Goal: Communication & Community: Answer question/provide support

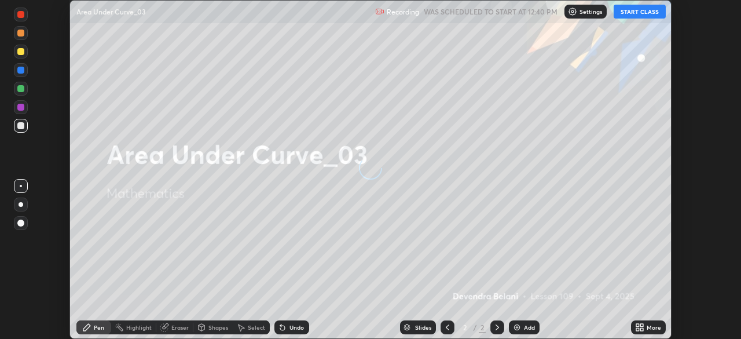
scroll to position [339, 740]
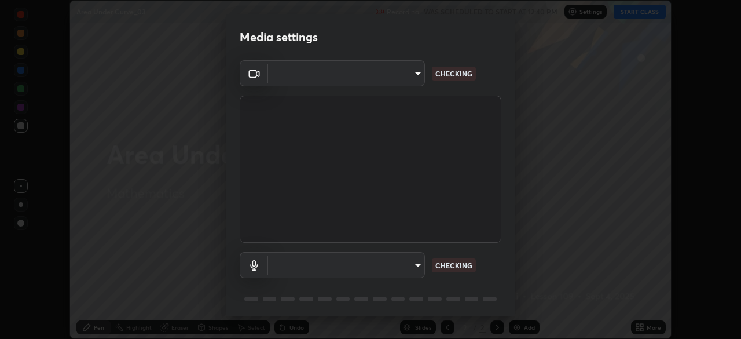
type input "e935e90e6c1ab5daa0dcc92e8481b2929d3357ce8b6dafce0a80e6d5474c7f03"
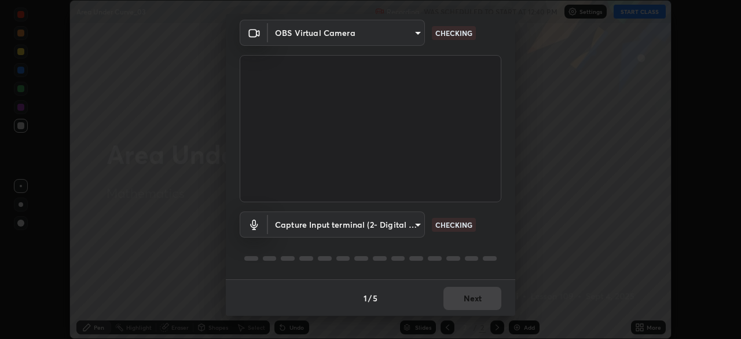
click at [420, 226] on body "Erase all Area Under Curve_03 Recording WAS SCHEDULED TO START AT 12:40 PM Sett…" at bounding box center [370, 169] width 741 height 339
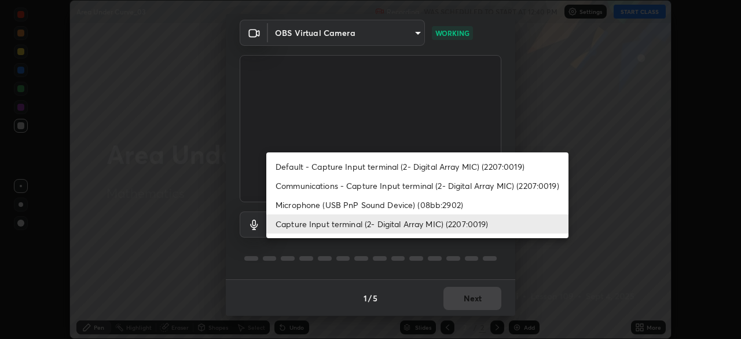
click at [399, 209] on li "Microphone (USB PnP Sound Device) (08bb:2902)" at bounding box center [417, 204] width 302 height 19
type input "c6b3c6d5c3a731f4ec6c3b5194e87e8aea126488fd752eaf3c94a14112842a4e"
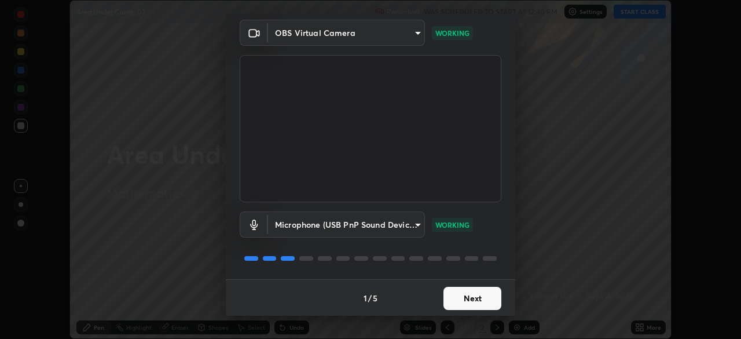
click at [475, 298] on button "Next" at bounding box center [472, 298] width 58 height 23
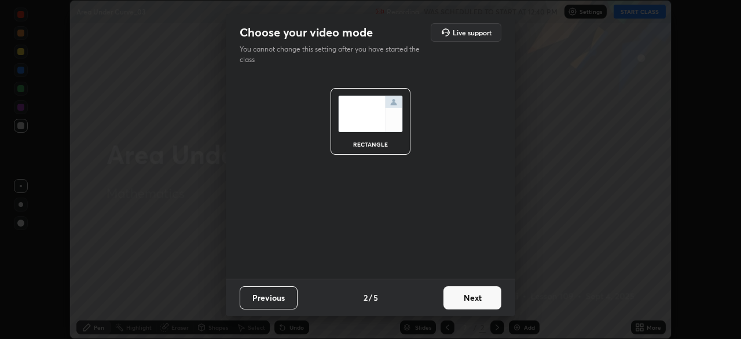
click at [479, 299] on button "Next" at bounding box center [472, 297] width 58 height 23
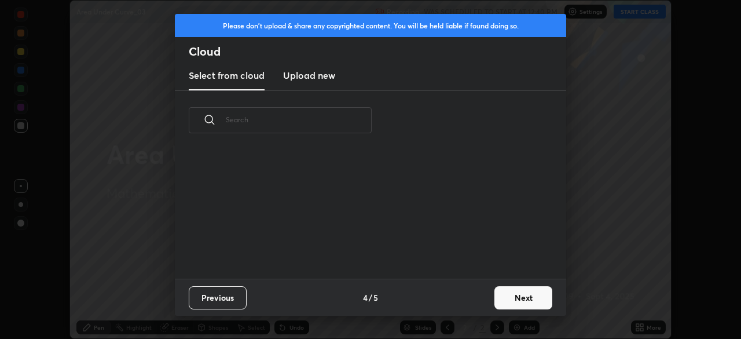
click at [518, 300] on button "Next" at bounding box center [523, 297] width 58 height 23
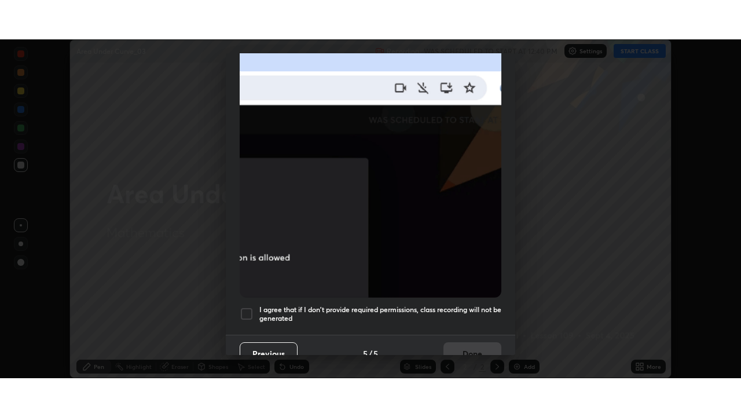
scroll to position [277, 0]
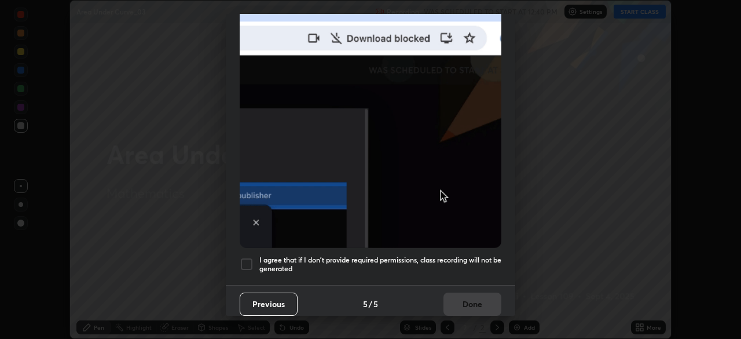
click at [249, 263] on div at bounding box center [247, 264] width 14 height 14
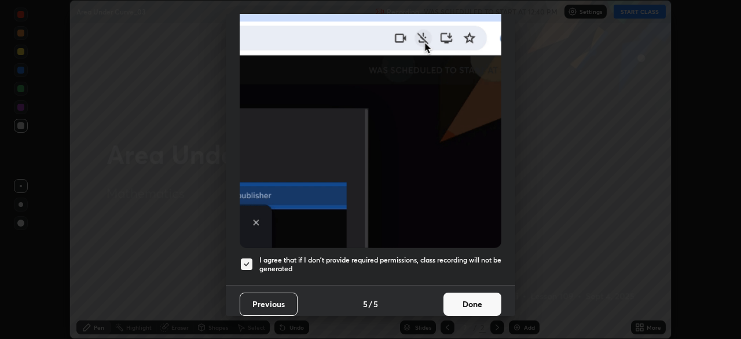
click at [476, 300] on button "Done" at bounding box center [472, 303] width 58 height 23
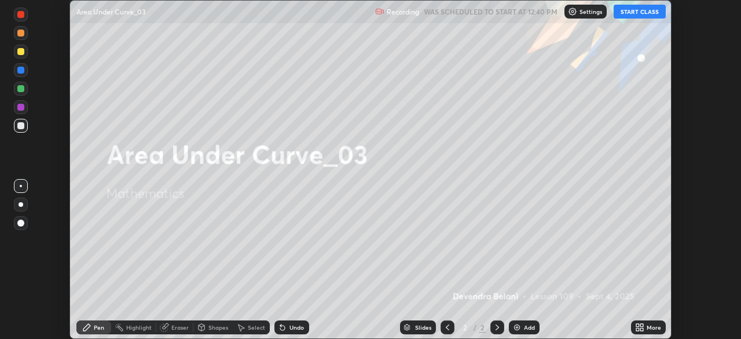
click at [639, 13] on button "START CLASS" at bounding box center [640, 12] width 52 height 14
click at [641, 328] on icon at bounding box center [639, 326] width 9 height 9
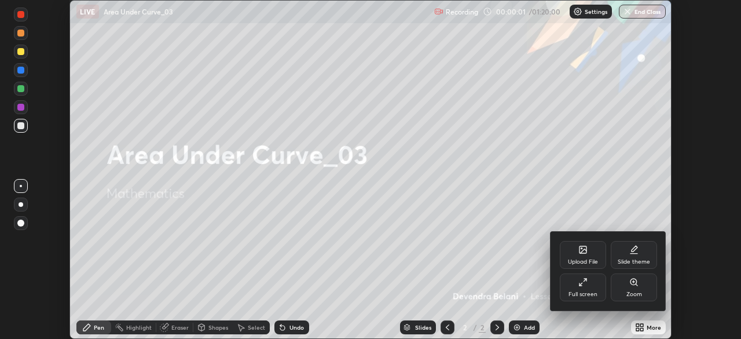
click at [582, 287] on div "Full screen" at bounding box center [583, 287] width 46 height 28
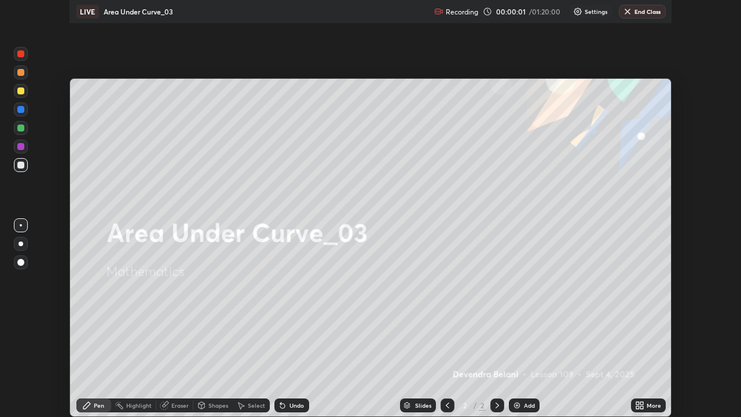
scroll to position [417, 741]
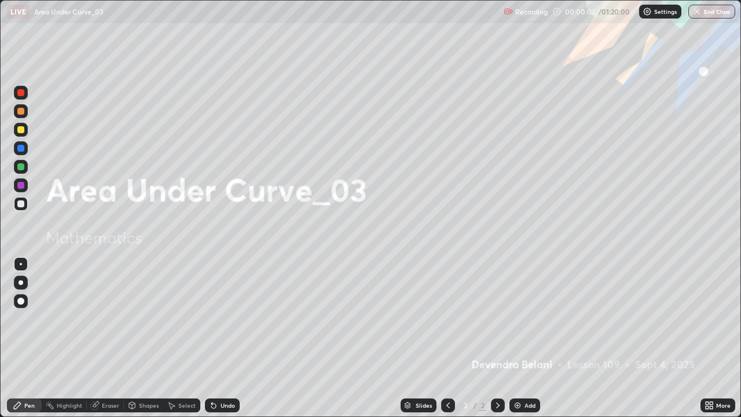
click at [527, 338] on div "Add" at bounding box center [530, 405] width 11 height 6
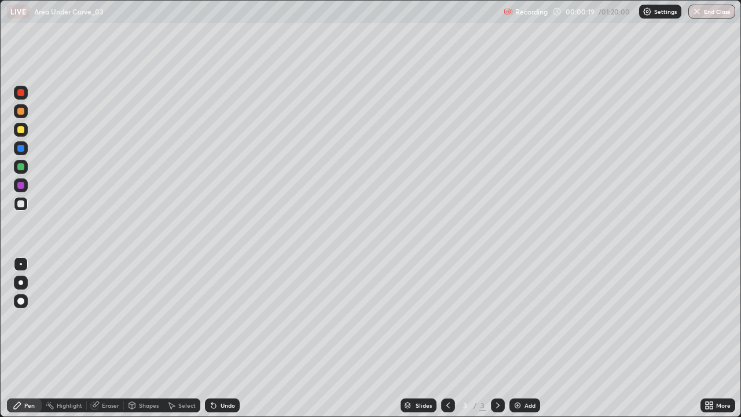
click at [25, 131] on div at bounding box center [21, 130] width 14 height 14
click at [24, 97] on div at bounding box center [21, 93] width 14 height 14
click at [22, 111] on div at bounding box center [20, 111] width 7 height 7
click at [230, 338] on div "Undo" at bounding box center [228, 405] width 14 height 6
click at [21, 167] on div at bounding box center [20, 166] width 7 height 7
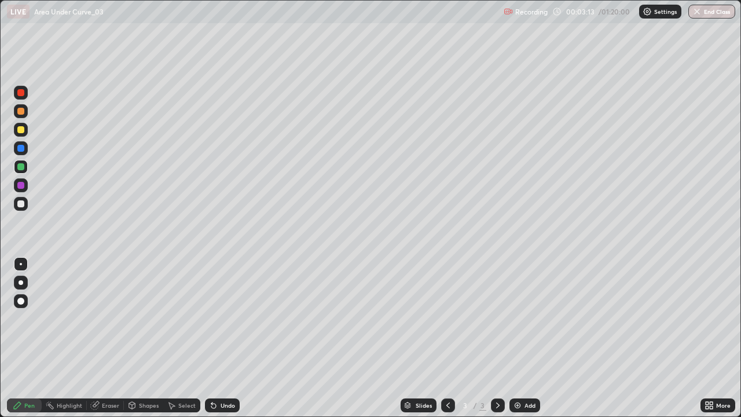
click at [221, 338] on div "Undo" at bounding box center [228, 405] width 14 height 6
click at [223, 338] on div "Undo" at bounding box center [222, 405] width 35 height 14
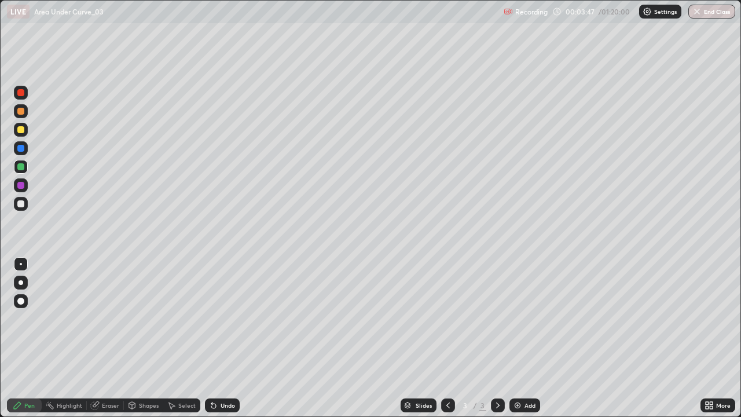
click at [230, 338] on div "Undo" at bounding box center [222, 405] width 35 height 14
click at [25, 203] on div at bounding box center [21, 204] width 14 height 14
click at [109, 338] on div "Eraser" at bounding box center [110, 405] width 17 height 6
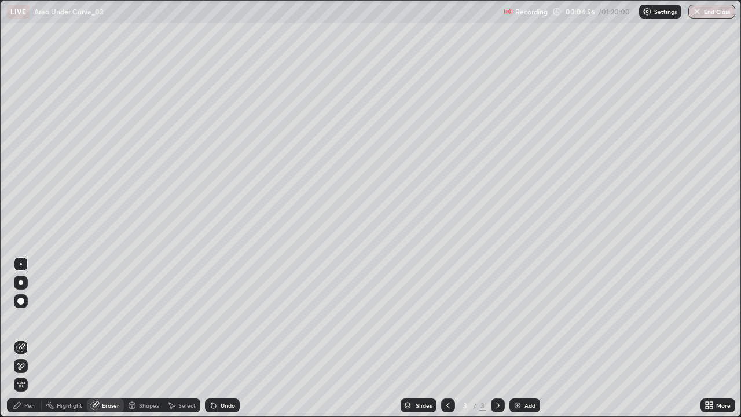
click at [30, 338] on div "Pen" at bounding box center [29, 405] width 10 height 6
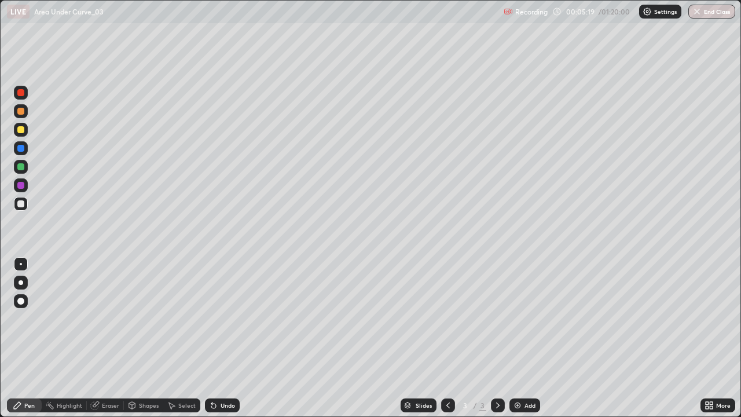
click at [191, 338] on div "Select" at bounding box center [181, 405] width 37 height 14
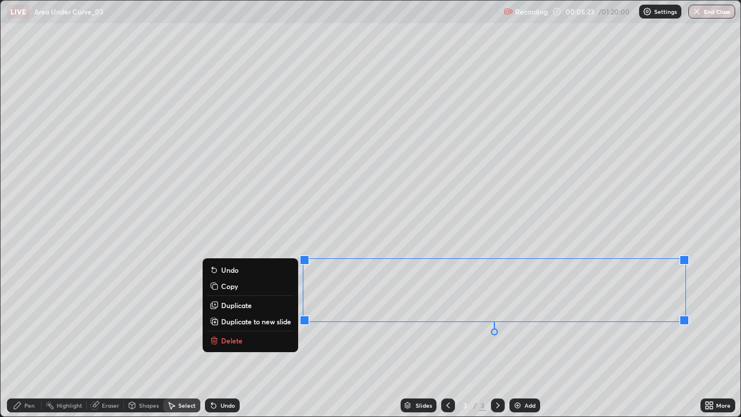
click at [109, 338] on div "0 ° Undo Copy Duplicate Duplicate to new slide Delete" at bounding box center [371, 209] width 740 height 416
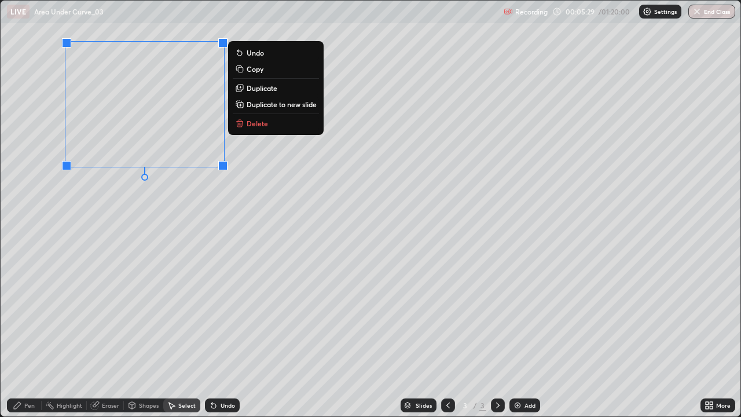
click at [153, 241] on div "0 ° Undo Copy Duplicate Duplicate to new slide Delete" at bounding box center [371, 209] width 740 height 416
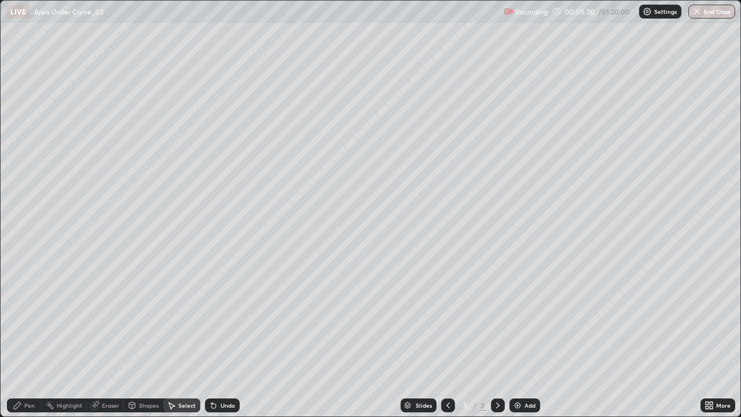
click at [34, 338] on div "Pen" at bounding box center [29, 405] width 10 height 6
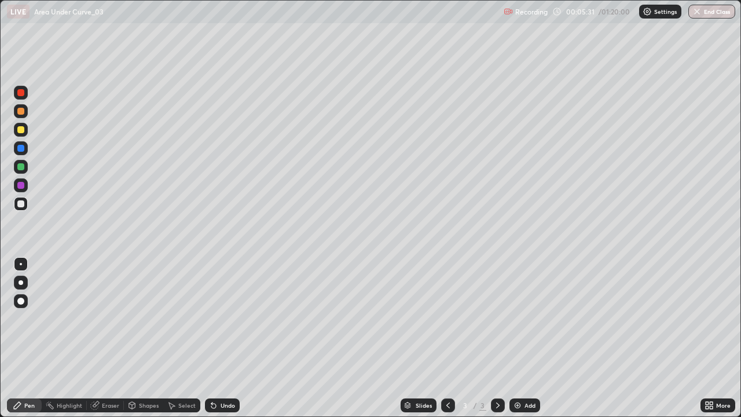
click at [21, 185] on div at bounding box center [20, 185] width 7 height 7
click at [25, 113] on div at bounding box center [21, 111] width 14 height 14
click at [20, 135] on div at bounding box center [21, 130] width 14 height 14
click at [516, 338] on img at bounding box center [517, 405] width 9 height 9
click at [19, 108] on div at bounding box center [20, 111] width 7 height 7
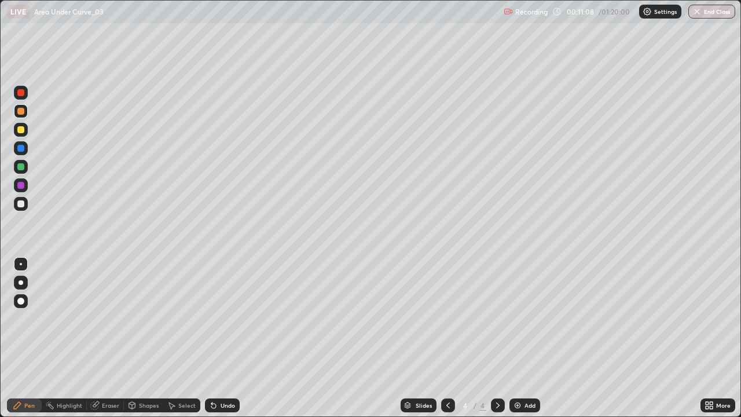
click at [20, 131] on div at bounding box center [20, 129] width 7 height 7
click at [211, 338] on icon at bounding box center [213, 406] width 5 height 5
click at [213, 338] on icon at bounding box center [213, 406] width 5 height 5
click at [211, 338] on icon at bounding box center [211, 402] width 1 height 1
click at [188, 338] on div "Select" at bounding box center [186, 405] width 17 height 6
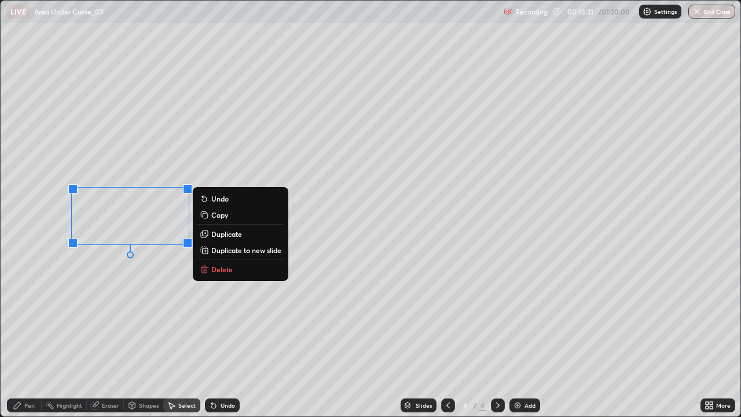
click at [228, 274] on button "Delete" at bounding box center [240, 269] width 86 height 14
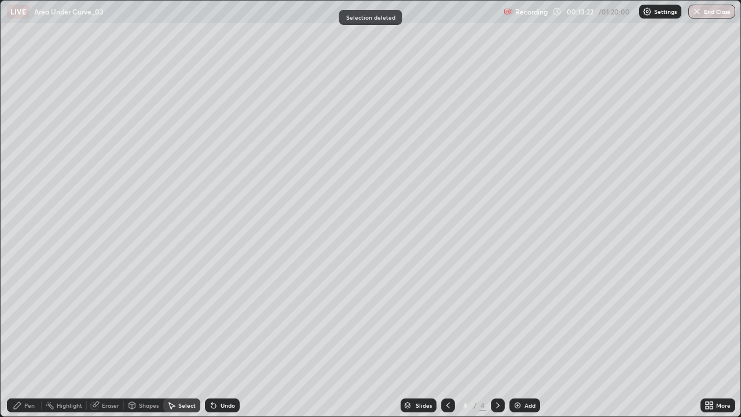
click at [36, 338] on div "Pen" at bounding box center [24, 405] width 35 height 14
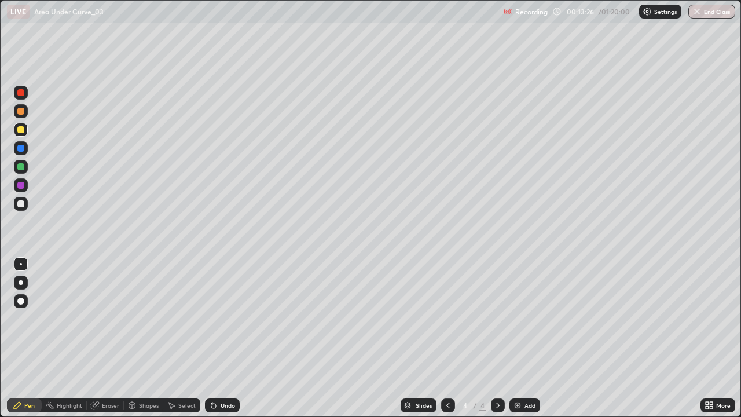
click at [21, 186] on div at bounding box center [20, 185] width 7 height 7
click at [21, 168] on div at bounding box center [20, 166] width 7 height 7
click at [217, 338] on div "Undo" at bounding box center [222, 405] width 35 height 14
click at [21, 127] on div at bounding box center [20, 129] width 7 height 7
click at [24, 116] on div at bounding box center [21, 111] width 14 height 14
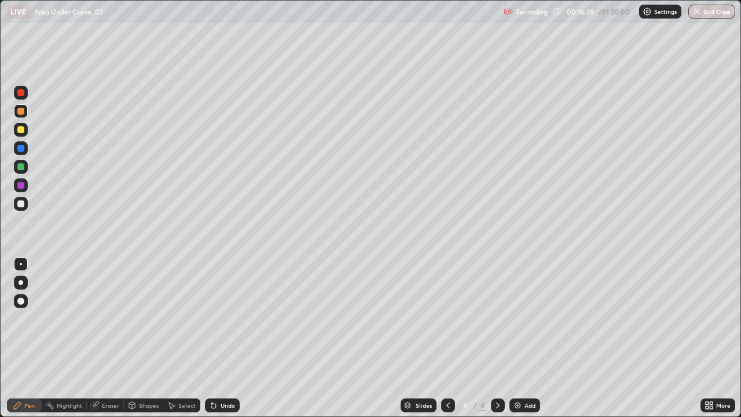
click at [20, 135] on div at bounding box center [21, 130] width 14 height 14
click at [228, 338] on div "Undo" at bounding box center [228, 405] width 14 height 6
click at [221, 338] on div "Undo" at bounding box center [228, 405] width 14 height 6
click at [221, 338] on div "Undo" at bounding box center [222, 405] width 35 height 14
click at [225, 338] on div "Undo" at bounding box center [228, 405] width 14 height 6
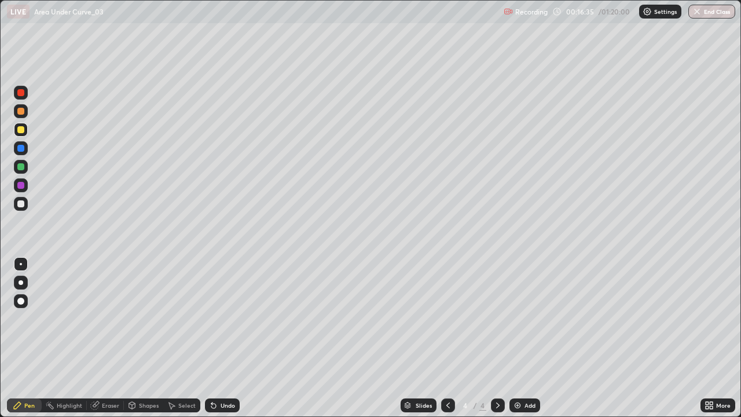
click at [218, 338] on div "Undo" at bounding box center [222, 405] width 35 height 14
click at [185, 338] on div "Select" at bounding box center [181, 405] width 37 height 14
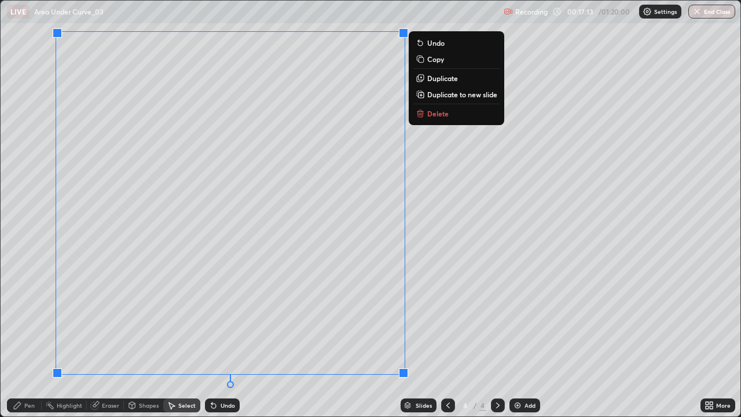
click at [437, 113] on p "Delete" at bounding box center [437, 113] width 21 height 9
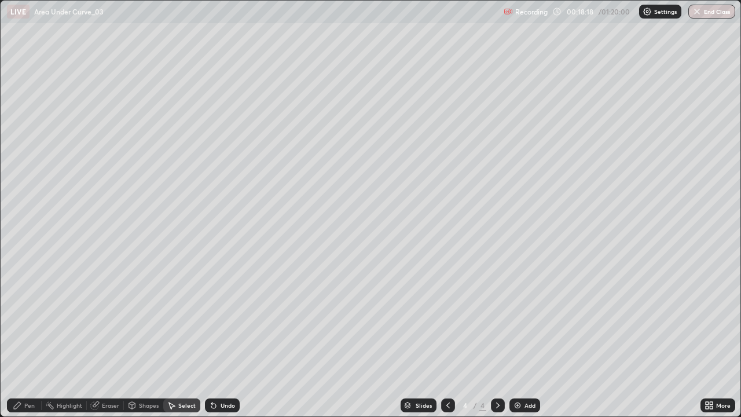
click at [28, 338] on div "Pen" at bounding box center [29, 405] width 10 height 6
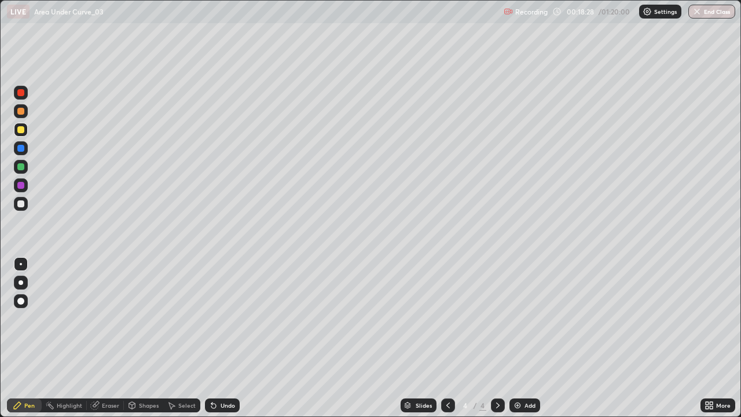
click at [225, 338] on div "Undo" at bounding box center [228, 405] width 14 height 6
click at [219, 338] on div "Undo" at bounding box center [222, 405] width 35 height 14
click at [222, 338] on div "Undo" at bounding box center [228, 405] width 14 height 6
click at [25, 152] on div at bounding box center [21, 148] width 14 height 14
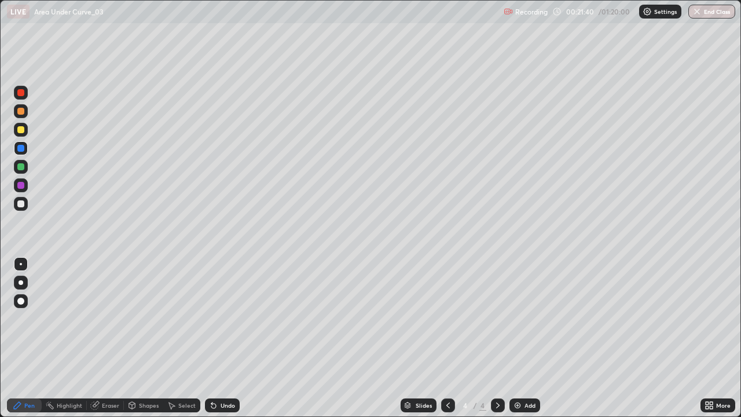
click at [24, 132] on div at bounding box center [21, 130] width 14 height 14
click at [522, 338] on div "Add" at bounding box center [524, 405] width 31 height 14
click at [24, 171] on div at bounding box center [21, 167] width 14 height 14
click at [23, 208] on div at bounding box center [21, 204] width 14 height 14
click at [21, 168] on div at bounding box center [20, 166] width 7 height 7
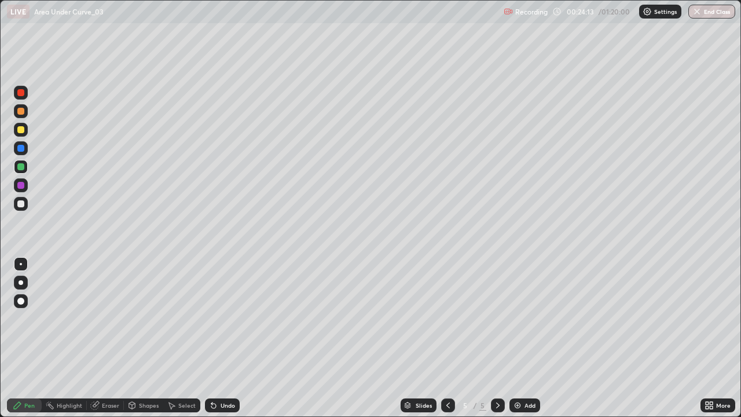
click at [518, 338] on div "Add" at bounding box center [524, 405] width 31 height 14
click at [21, 132] on div at bounding box center [20, 129] width 7 height 7
click at [21, 169] on div at bounding box center [20, 166] width 7 height 7
click at [20, 167] on div at bounding box center [20, 166] width 7 height 7
click at [23, 152] on div at bounding box center [21, 148] width 14 height 14
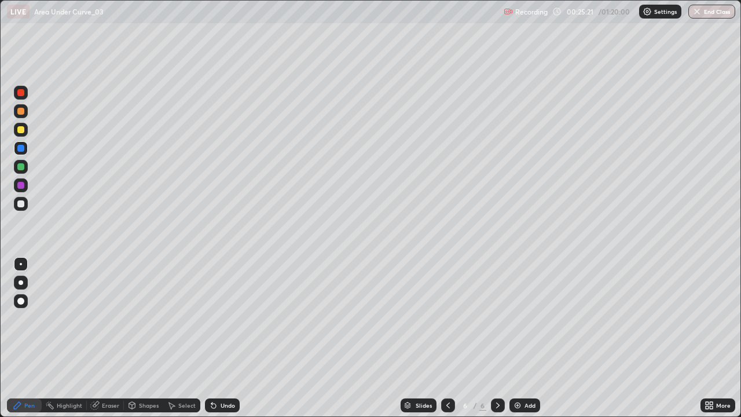
click at [217, 338] on div "Undo" at bounding box center [222, 405] width 35 height 14
click at [20, 132] on div at bounding box center [20, 129] width 7 height 7
click at [17, 168] on div at bounding box center [20, 166] width 7 height 7
click at [230, 338] on div "Undo" at bounding box center [228, 405] width 14 height 6
click at [232, 338] on div "Undo" at bounding box center [228, 405] width 14 height 6
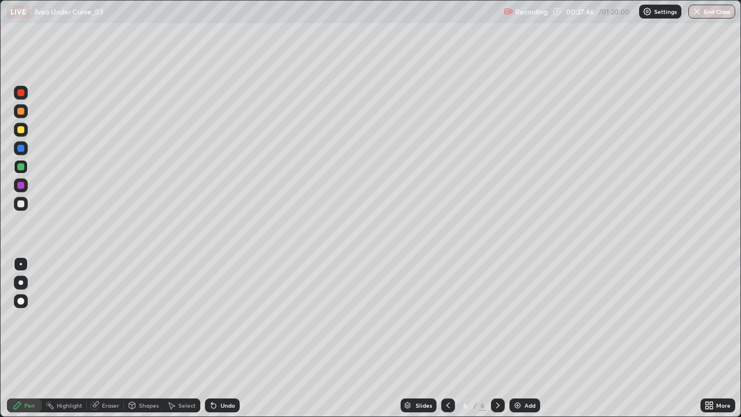
click at [112, 338] on div "Eraser" at bounding box center [110, 405] width 17 height 6
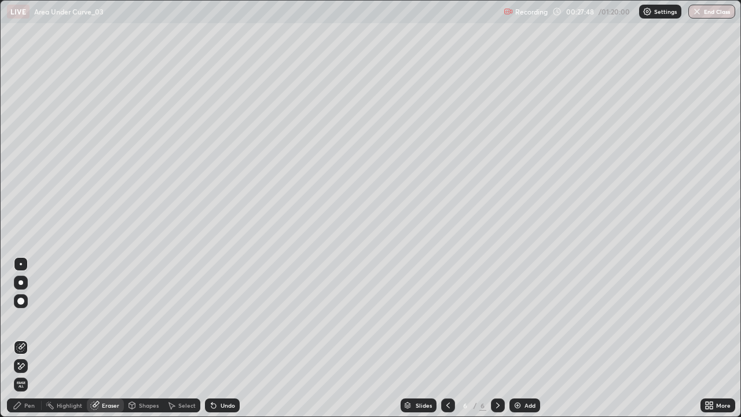
click at [30, 338] on div "Pen" at bounding box center [24, 405] width 35 height 14
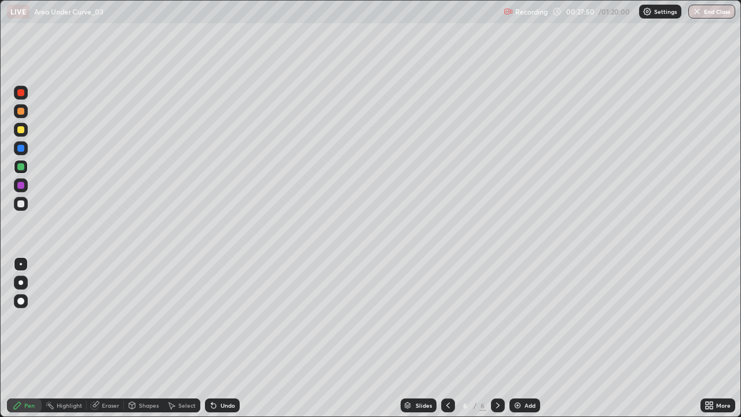
click at [21, 205] on div at bounding box center [20, 203] width 7 height 7
click at [20, 112] on div at bounding box center [20, 111] width 7 height 7
click at [22, 168] on div at bounding box center [20, 166] width 7 height 7
click at [527, 338] on div "Add" at bounding box center [530, 405] width 11 height 6
click at [22, 130] on div at bounding box center [20, 129] width 7 height 7
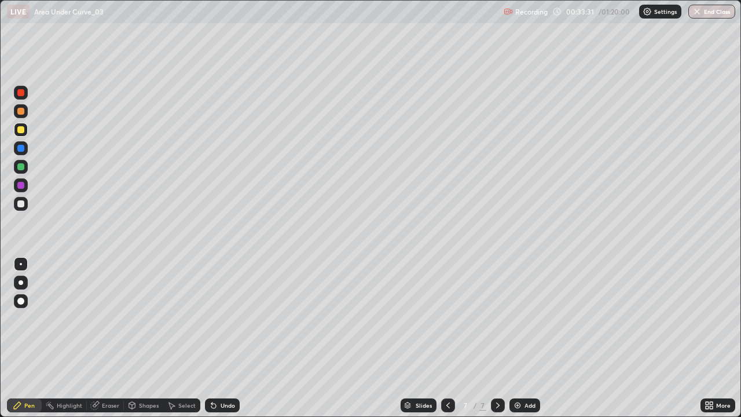
click at [23, 148] on div at bounding box center [20, 148] width 7 height 7
click at [20, 206] on div at bounding box center [20, 203] width 7 height 7
click at [228, 338] on div "Undo" at bounding box center [222, 405] width 35 height 14
click at [225, 338] on div "Undo" at bounding box center [222, 405] width 35 height 14
click at [223, 338] on div "Undo" at bounding box center [222, 405] width 35 height 14
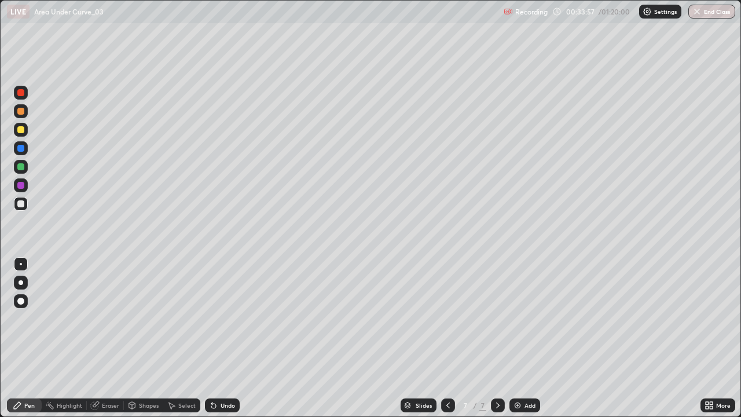
click at [223, 338] on div "Undo" at bounding box center [222, 405] width 35 height 14
click at [224, 338] on div "Undo" at bounding box center [222, 405] width 35 height 14
click at [213, 338] on icon at bounding box center [213, 406] width 5 height 5
click at [211, 338] on icon at bounding box center [211, 402] width 1 height 1
click at [212, 338] on icon at bounding box center [213, 406] width 5 height 5
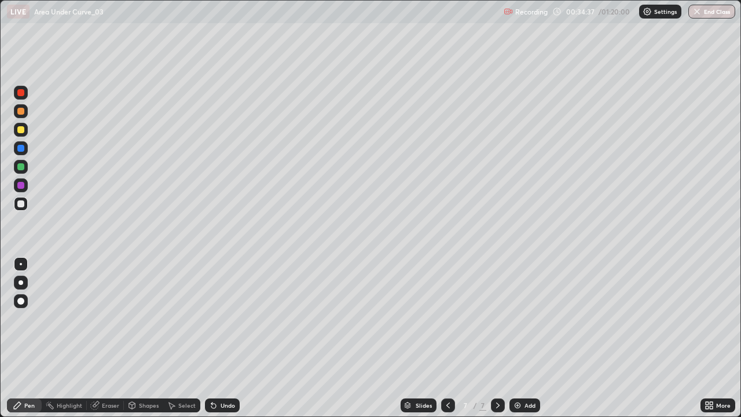
click at [16, 167] on div at bounding box center [21, 167] width 14 height 14
click at [19, 134] on div at bounding box center [21, 130] width 14 height 14
click at [219, 338] on div "Undo" at bounding box center [222, 405] width 35 height 14
click at [217, 338] on div "Undo" at bounding box center [222, 405] width 35 height 14
click at [213, 338] on icon at bounding box center [213, 406] width 5 height 5
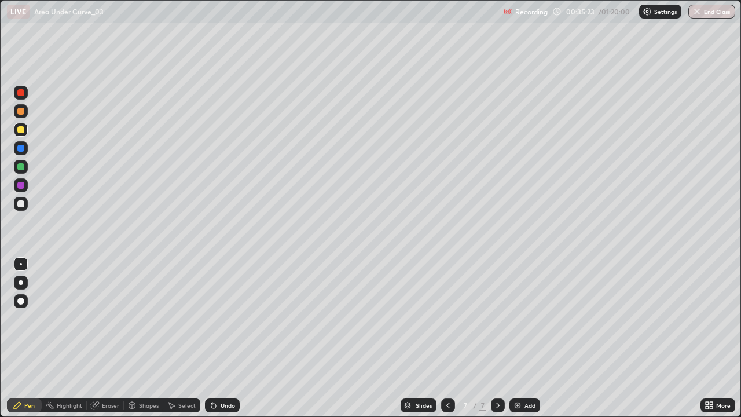
click at [214, 338] on icon at bounding box center [213, 405] width 9 height 9
click at [217, 338] on icon at bounding box center [213, 405] width 9 height 9
click at [190, 338] on div "Select" at bounding box center [186, 405] width 17 height 6
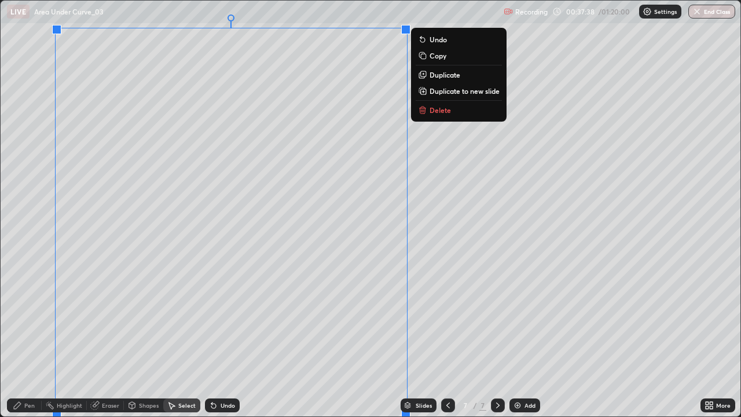
click at [458, 112] on button "Delete" at bounding box center [459, 110] width 86 height 14
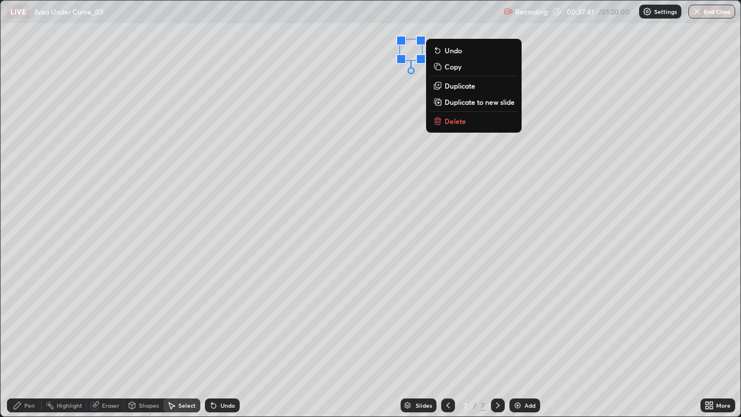
click at [457, 123] on p "Delete" at bounding box center [455, 120] width 21 height 9
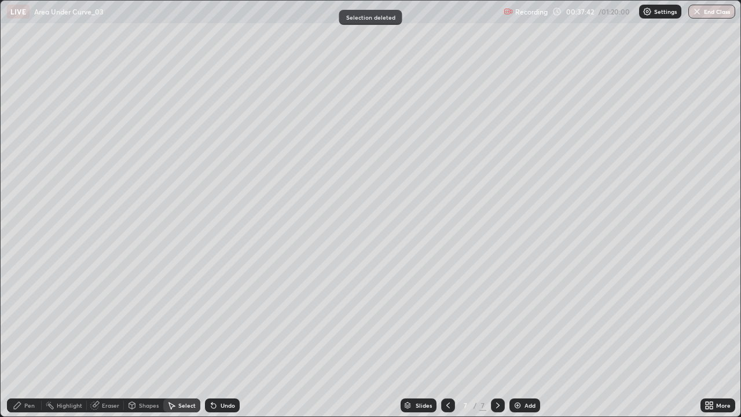
click at [37, 338] on div "Pen" at bounding box center [24, 405] width 35 height 14
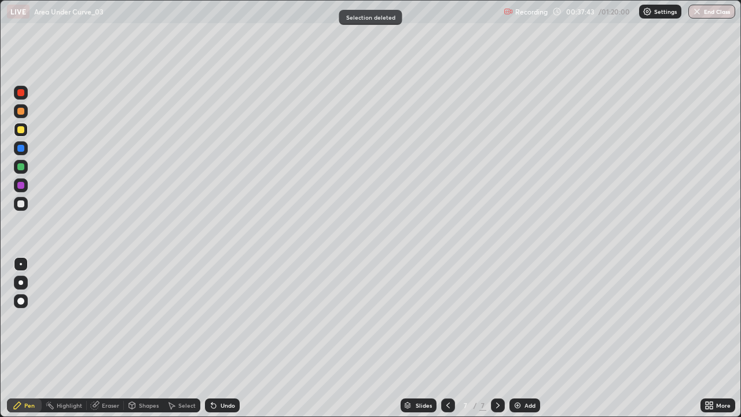
click at [21, 112] on div at bounding box center [20, 111] width 7 height 7
click at [22, 185] on div at bounding box center [20, 185] width 7 height 7
click at [227, 338] on div "Undo" at bounding box center [228, 405] width 14 height 6
click at [218, 338] on div "Undo" at bounding box center [222, 405] width 35 height 14
click at [21, 165] on div at bounding box center [20, 166] width 7 height 7
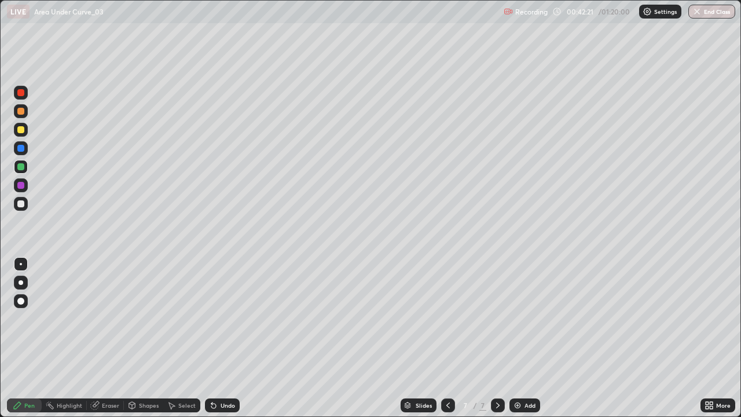
click at [185, 338] on div "Select" at bounding box center [186, 405] width 17 height 6
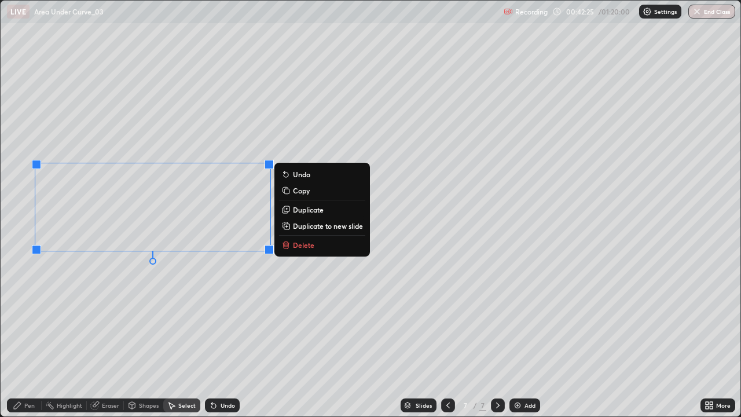
click at [313, 249] on p "Delete" at bounding box center [303, 244] width 21 height 9
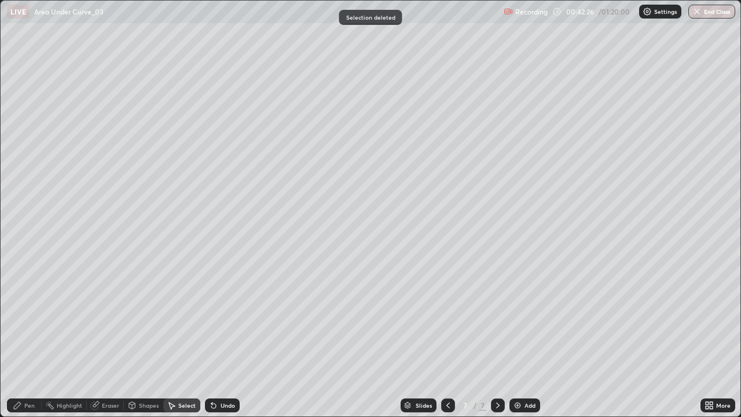
click at [25, 338] on div "Pen" at bounding box center [29, 405] width 10 height 6
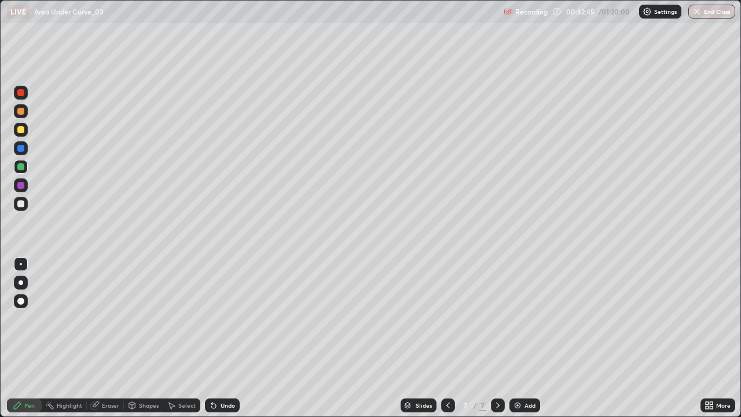
click at [21, 130] on div at bounding box center [20, 129] width 7 height 7
click at [218, 338] on div "Undo" at bounding box center [222, 405] width 35 height 14
click at [212, 338] on icon at bounding box center [213, 406] width 5 height 5
click at [225, 338] on div "Undo" at bounding box center [228, 405] width 14 height 6
click at [221, 338] on div "Undo" at bounding box center [228, 405] width 14 height 6
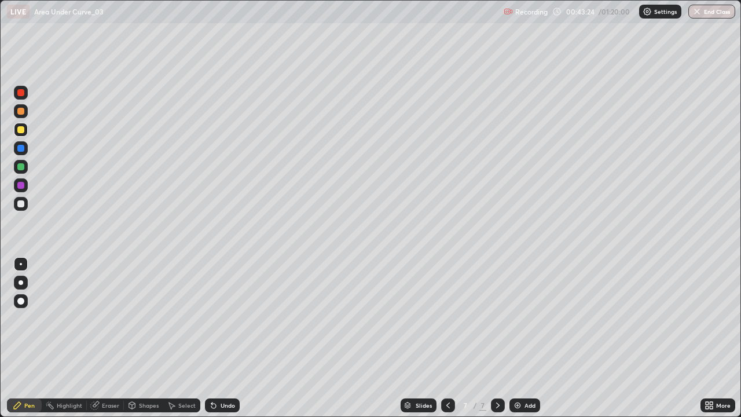
click at [76, 338] on div "Highlight" at bounding box center [69, 405] width 25 height 6
click at [102, 338] on div "Eraser" at bounding box center [110, 405] width 17 height 6
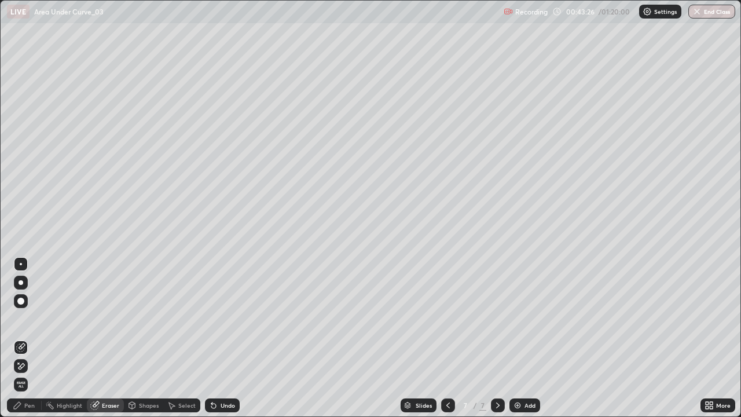
click at [24, 338] on div "Pen" at bounding box center [29, 405] width 10 height 6
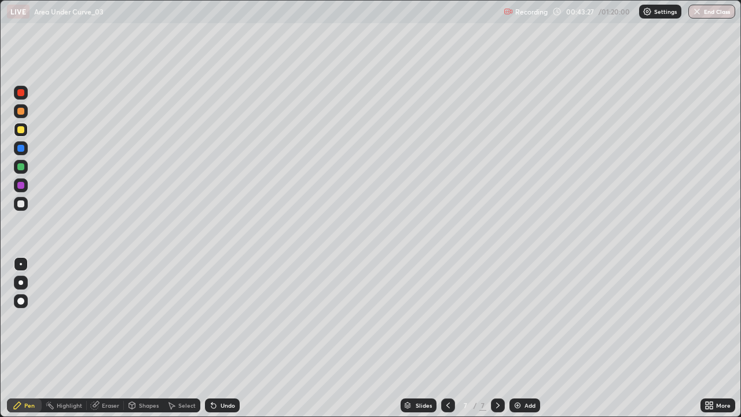
click at [20, 148] on div at bounding box center [20, 148] width 7 height 7
click at [21, 130] on div at bounding box center [20, 129] width 7 height 7
click at [104, 338] on div "Eraser" at bounding box center [105, 405] width 37 height 14
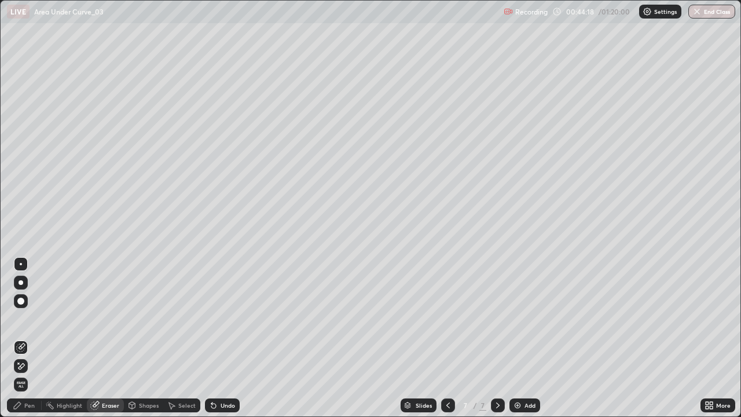
click at [45, 338] on div "Highlight" at bounding box center [64, 405] width 45 height 14
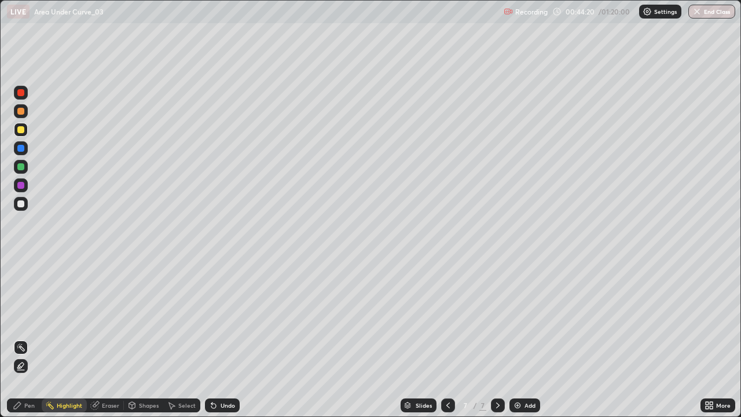
click at [26, 338] on div "Pen" at bounding box center [29, 405] width 10 height 6
click at [181, 338] on div "Select" at bounding box center [181, 405] width 37 height 14
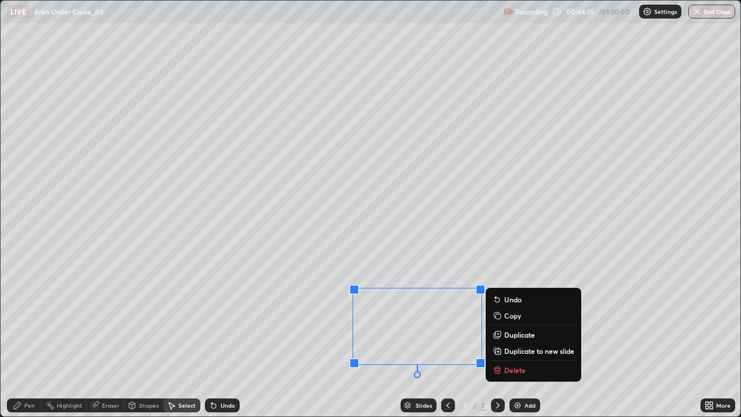
click at [516, 338] on p "Delete" at bounding box center [514, 369] width 21 height 9
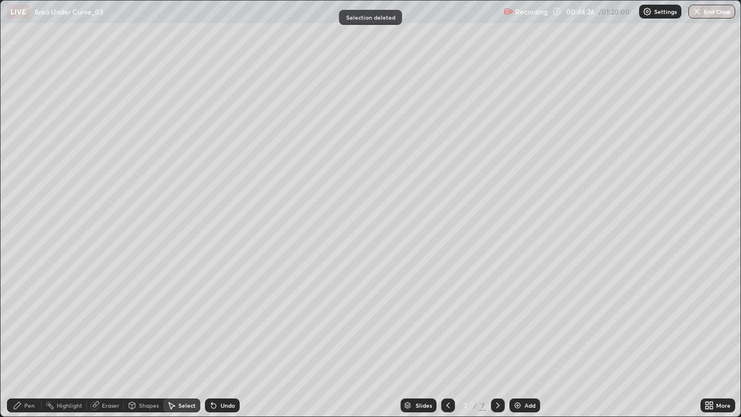
click at [29, 338] on div "Pen" at bounding box center [29, 405] width 10 height 6
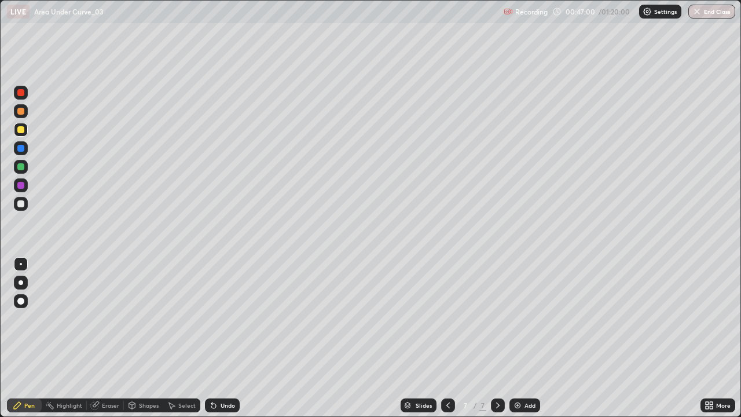
click at [518, 338] on img at bounding box center [517, 405] width 9 height 9
click at [23, 112] on div at bounding box center [20, 111] width 7 height 7
click at [226, 338] on div "Undo" at bounding box center [228, 405] width 14 height 6
click at [221, 338] on div "Undo" at bounding box center [228, 405] width 14 height 6
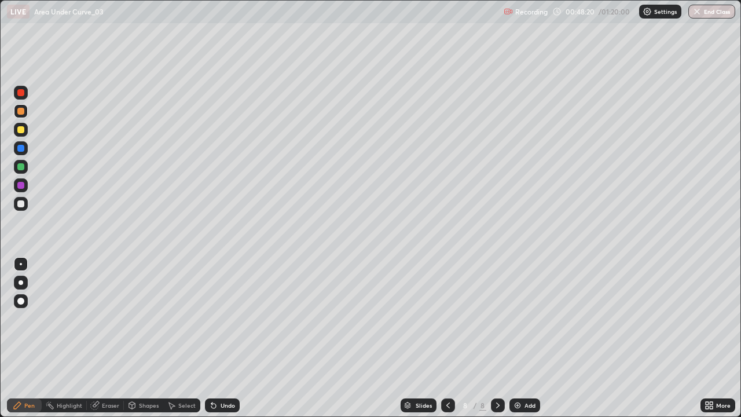
click at [222, 338] on div "Undo" at bounding box center [228, 405] width 14 height 6
click at [225, 338] on div "Undo" at bounding box center [228, 405] width 14 height 6
click at [223, 338] on div "Undo" at bounding box center [228, 405] width 14 height 6
click at [228, 338] on div "Undo" at bounding box center [228, 405] width 14 height 6
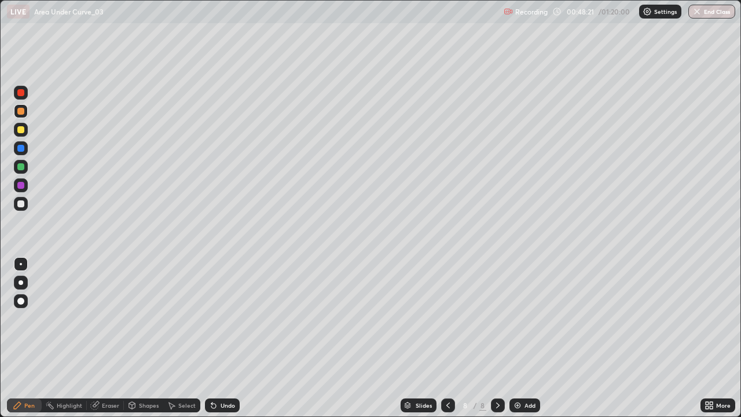
click at [230, 338] on div "Undo" at bounding box center [228, 405] width 14 height 6
click at [228, 338] on div "Undo" at bounding box center [222, 405] width 35 height 14
click at [226, 338] on div "Undo" at bounding box center [222, 405] width 35 height 14
click at [229, 338] on div "Undo" at bounding box center [222, 405] width 35 height 14
click at [225, 338] on div "Undo" at bounding box center [228, 405] width 14 height 6
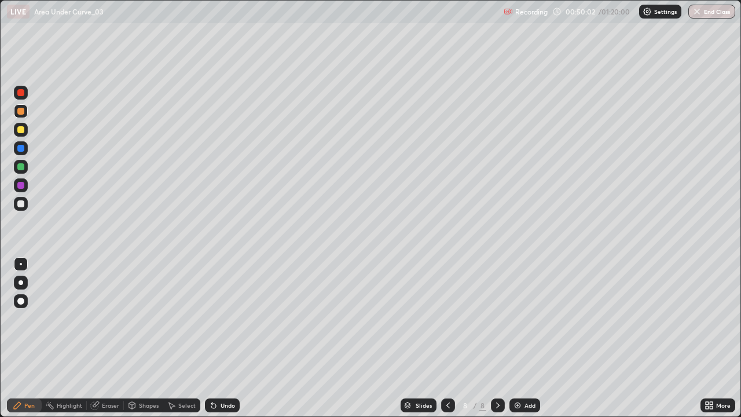
click at [225, 338] on div "Undo" at bounding box center [222, 405] width 35 height 14
click at [235, 338] on div "Undo" at bounding box center [222, 405] width 35 height 14
click at [228, 338] on div "Undo" at bounding box center [228, 405] width 14 height 6
click at [228, 338] on div "Undo" at bounding box center [222, 405] width 35 height 14
click at [226, 338] on div "Undo" at bounding box center [222, 405] width 35 height 14
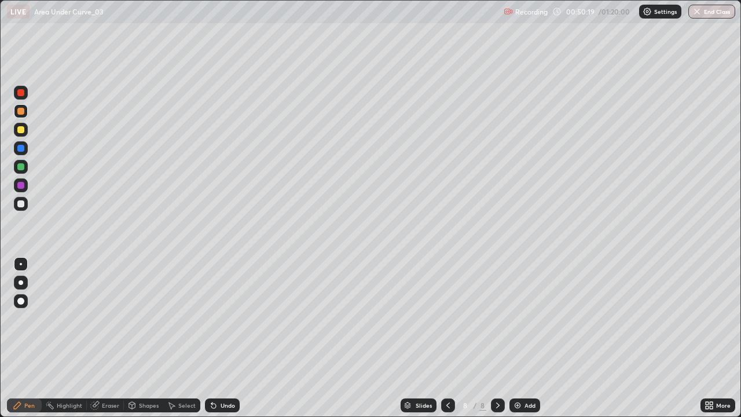
click at [225, 338] on div "Undo" at bounding box center [222, 405] width 35 height 14
click at [23, 167] on div at bounding box center [20, 166] width 7 height 7
click at [181, 338] on div "Select" at bounding box center [186, 405] width 17 height 6
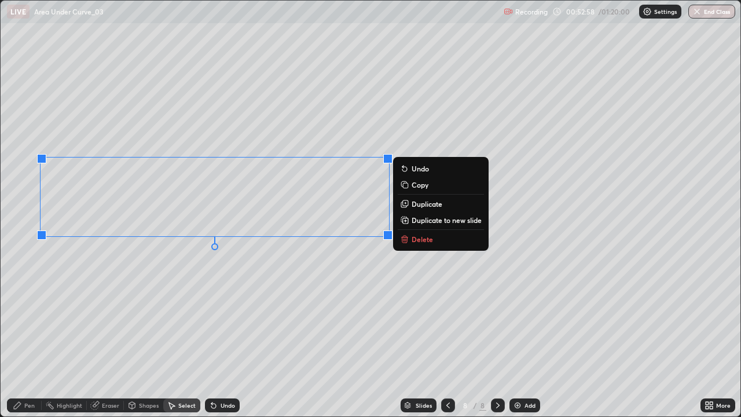
click at [417, 245] on button "Delete" at bounding box center [441, 239] width 86 height 14
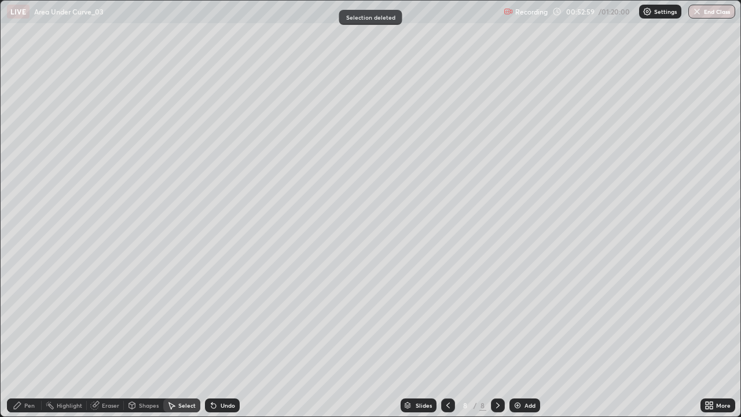
click at [36, 338] on div "Pen" at bounding box center [24, 405] width 35 height 14
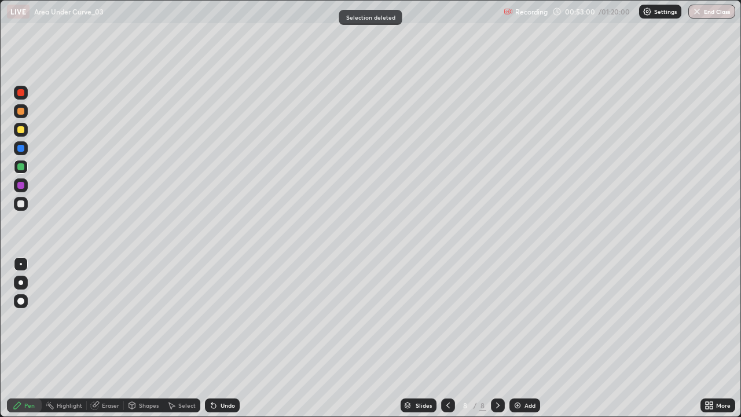
click at [21, 130] on div at bounding box center [20, 129] width 7 height 7
click at [21, 115] on div at bounding box center [21, 111] width 14 height 14
click at [21, 131] on div at bounding box center [20, 129] width 7 height 7
click at [217, 338] on div "Undo" at bounding box center [222, 405] width 35 height 14
click at [223, 338] on div "Undo" at bounding box center [222, 405] width 35 height 14
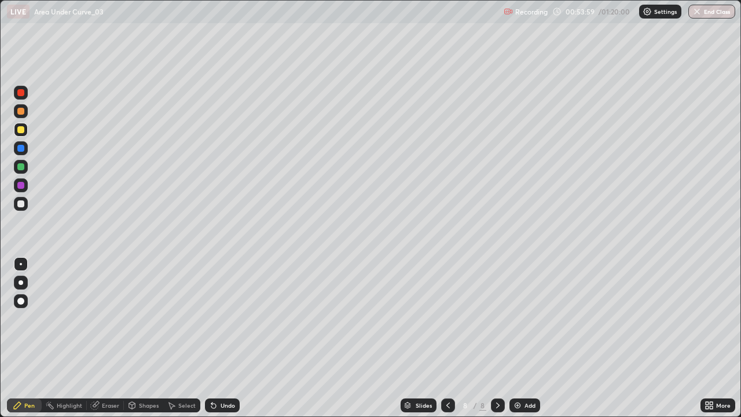
click at [20, 173] on div at bounding box center [21, 167] width 14 height 14
click at [230, 338] on div "Undo" at bounding box center [222, 405] width 35 height 14
click at [222, 338] on div "Undo" at bounding box center [222, 405] width 35 height 14
click at [189, 338] on div "Select" at bounding box center [186, 405] width 17 height 6
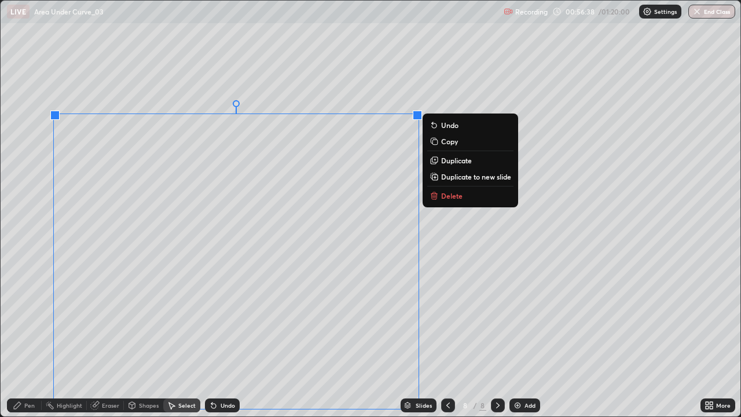
click at [456, 200] on button "Delete" at bounding box center [470, 196] width 86 height 14
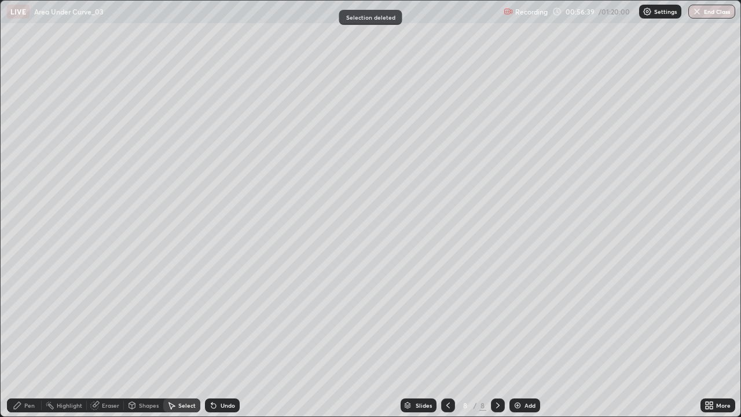
click at [25, 338] on div "Pen" at bounding box center [29, 405] width 10 height 6
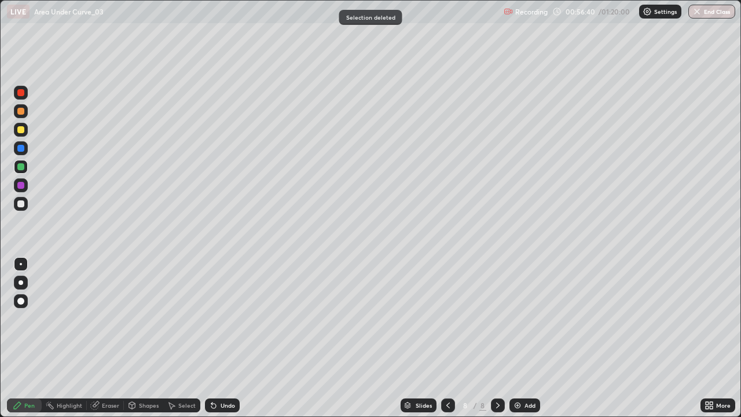
click at [19, 191] on div at bounding box center [21, 185] width 14 height 14
click at [225, 338] on div "Undo" at bounding box center [222, 405] width 35 height 14
click at [186, 338] on div "Select" at bounding box center [186, 405] width 17 height 6
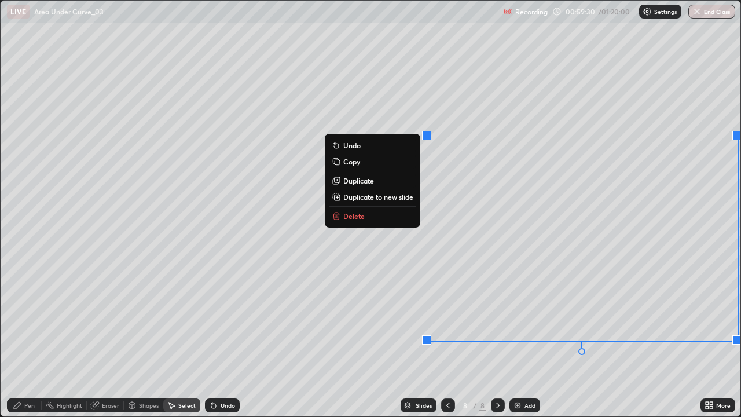
click at [358, 222] on button "Delete" at bounding box center [372, 216] width 86 height 14
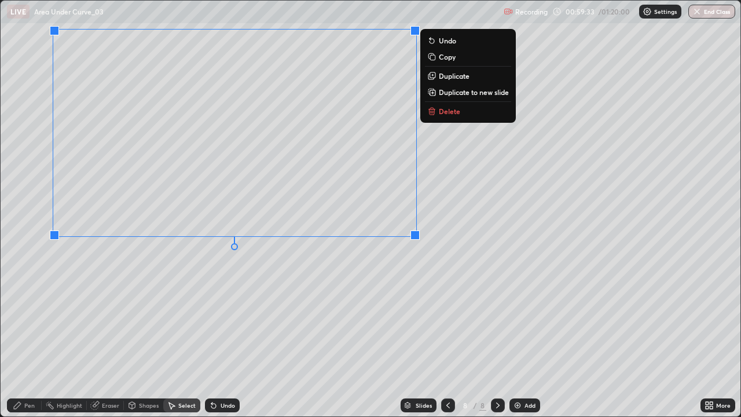
click at [443, 113] on p "Delete" at bounding box center [449, 111] width 21 height 9
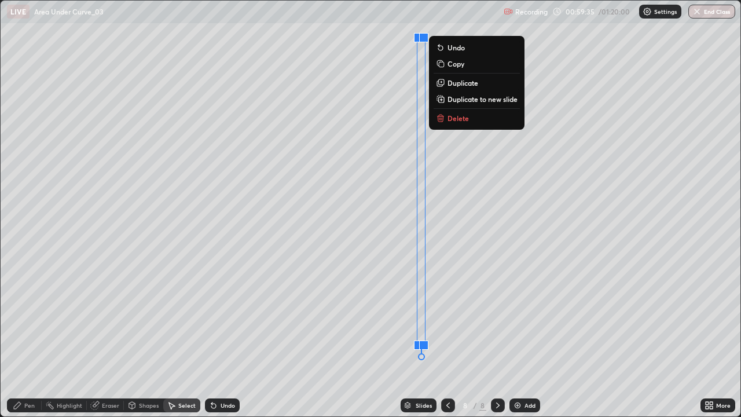
click at [453, 116] on p "Delete" at bounding box center [458, 117] width 21 height 9
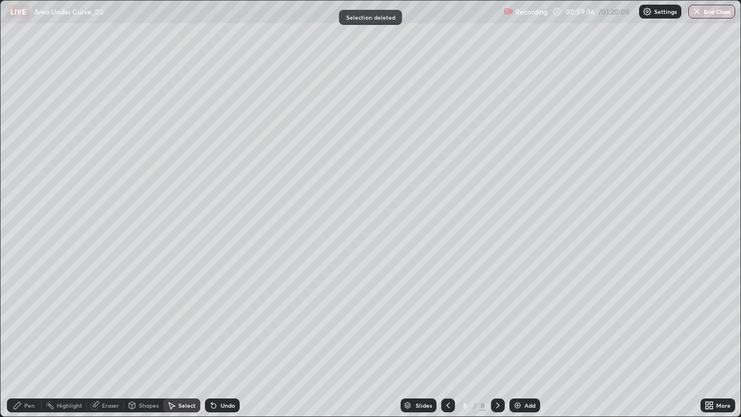
click at [24, 338] on div "Pen" at bounding box center [24, 405] width 35 height 14
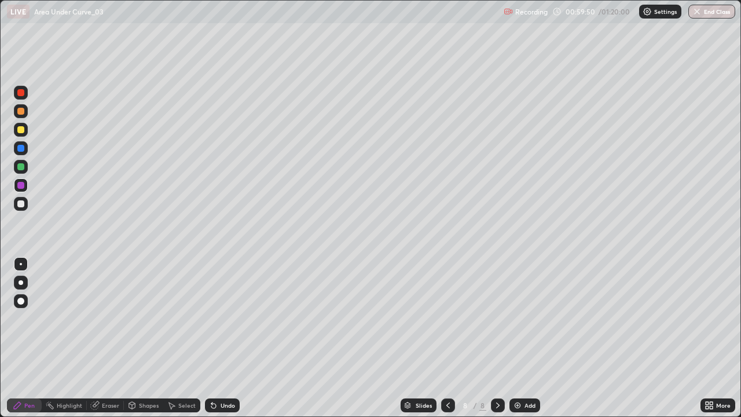
click at [226, 338] on div "Undo" at bounding box center [222, 405] width 35 height 14
click at [115, 338] on div "Eraser" at bounding box center [110, 405] width 17 height 6
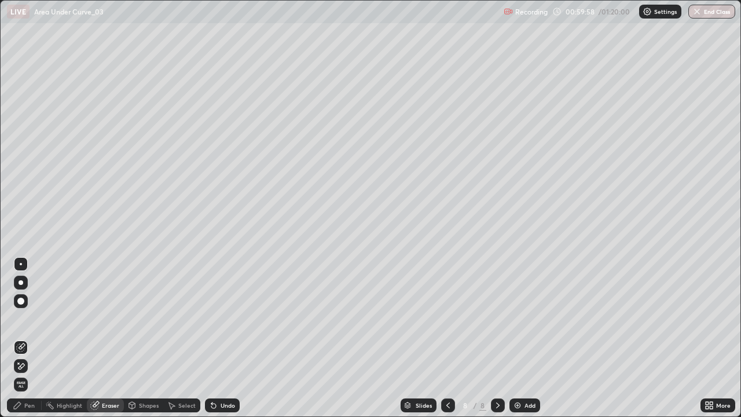
click at [28, 338] on div "Pen" at bounding box center [24, 405] width 35 height 14
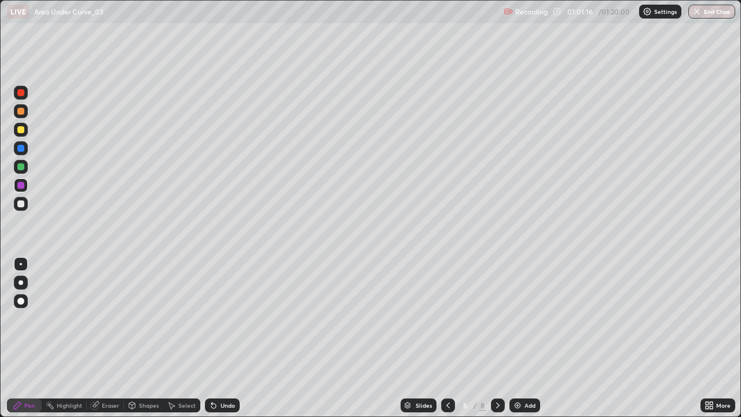
click at [21, 134] on div at bounding box center [21, 130] width 14 height 14
click at [232, 338] on div "Undo" at bounding box center [228, 405] width 14 height 6
click at [234, 338] on div "Undo" at bounding box center [222, 405] width 35 height 14
click at [230, 338] on div "Undo" at bounding box center [228, 405] width 14 height 6
click at [228, 338] on div "Undo" at bounding box center [228, 405] width 14 height 6
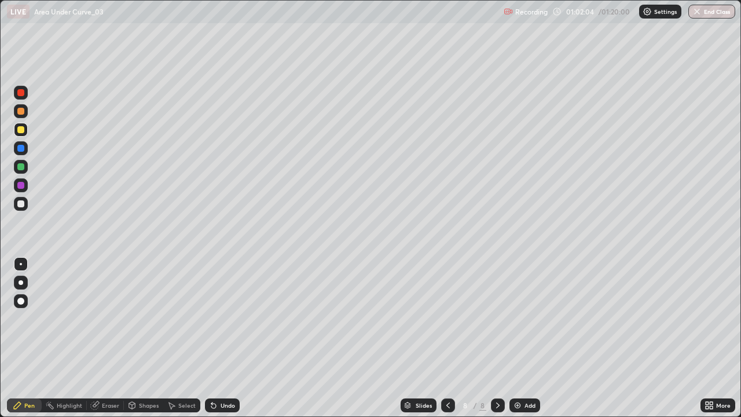
click at [225, 338] on div "Undo" at bounding box center [228, 405] width 14 height 6
click at [223, 338] on div "Undo" at bounding box center [228, 405] width 14 height 6
click at [223, 338] on div "Undo" at bounding box center [222, 405] width 35 height 14
click at [222, 338] on div "Undo" at bounding box center [222, 405] width 35 height 14
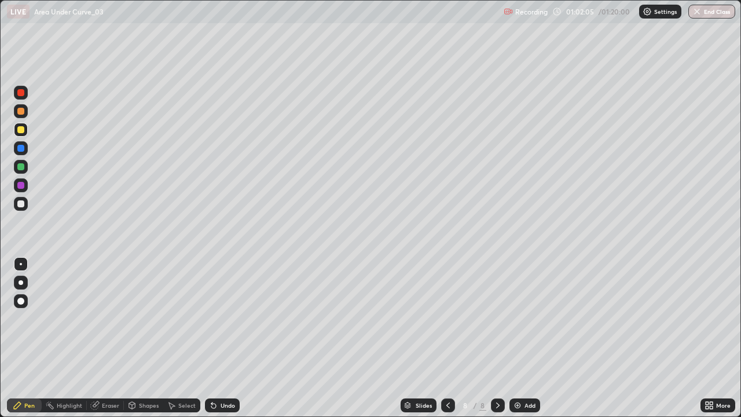
click at [219, 338] on div "Undo" at bounding box center [222, 405] width 35 height 14
click at [698, 15] on img "button" at bounding box center [697, 11] width 9 height 9
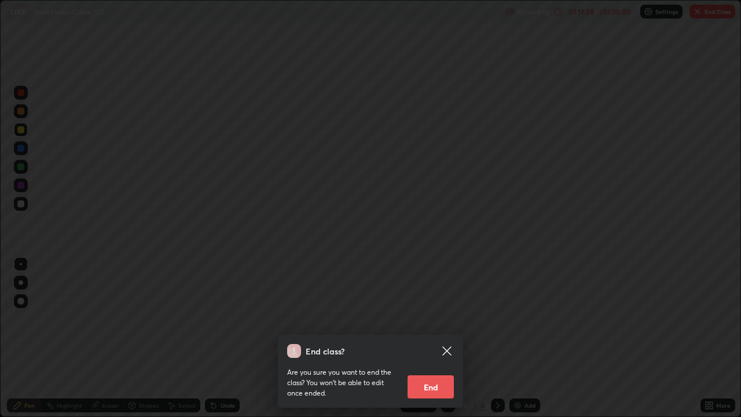
click at [433, 338] on button "End" at bounding box center [431, 386] width 46 height 23
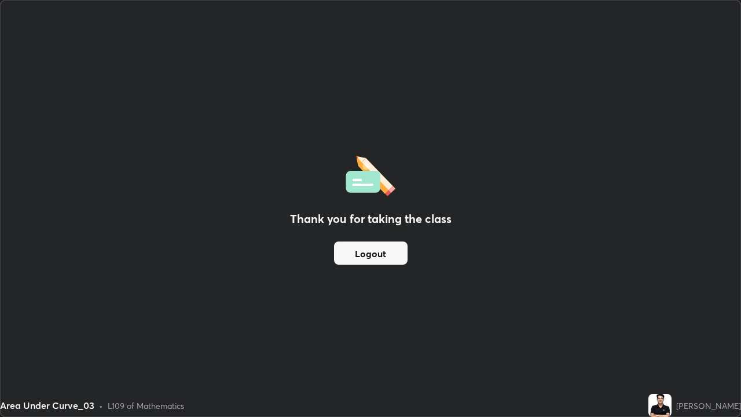
click at [391, 250] on button "Logout" at bounding box center [371, 252] width 74 height 23
click at [379, 254] on button "Logout" at bounding box center [371, 252] width 74 height 23
